Goal: Task Accomplishment & Management: Manage account settings

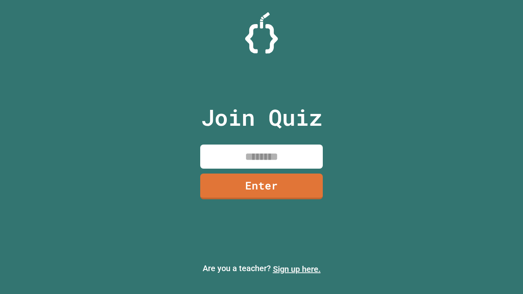
click at [297, 269] on link "Sign up here." at bounding box center [297, 269] width 48 height 10
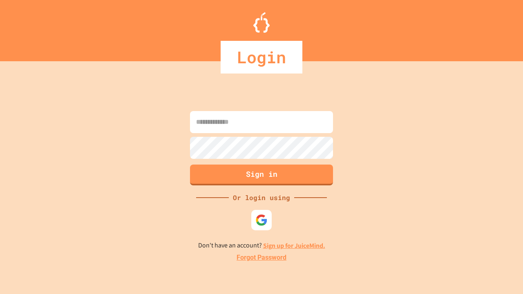
click at [262, 258] on link "Forgot Password" at bounding box center [262, 258] width 50 height 10
